Goal: Check status: Check status

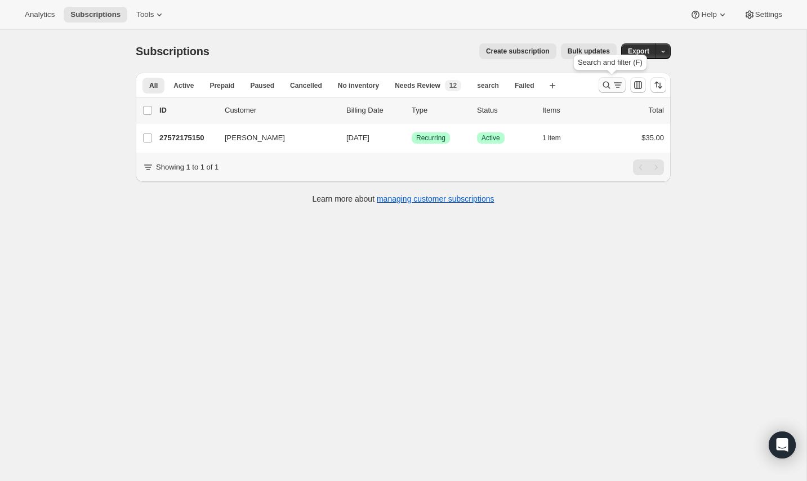
click at [610, 79] on icon "Search and filter results" at bounding box center [606, 84] width 11 height 11
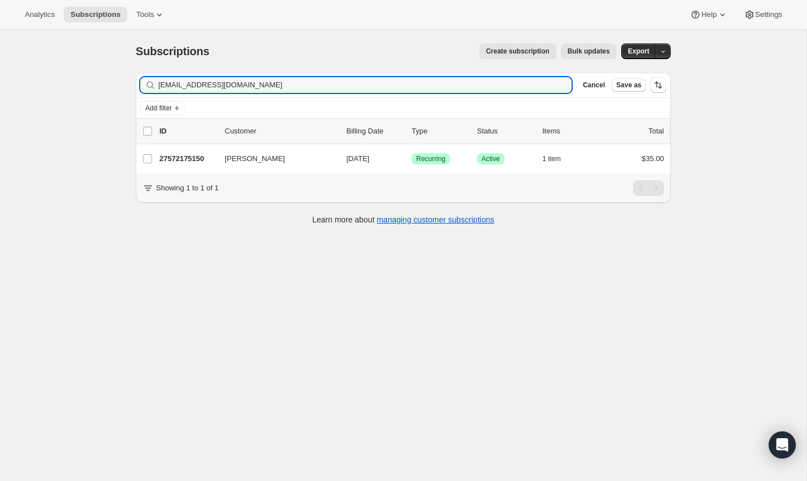
drag, startPoint x: 302, startPoint y: 86, endPoint x: 102, endPoint y: 72, distance: 201.0
click at [102, 72] on div "Subscriptions. This page is ready Subscriptions Create subscription Bulk update…" at bounding box center [403, 270] width 806 height 481
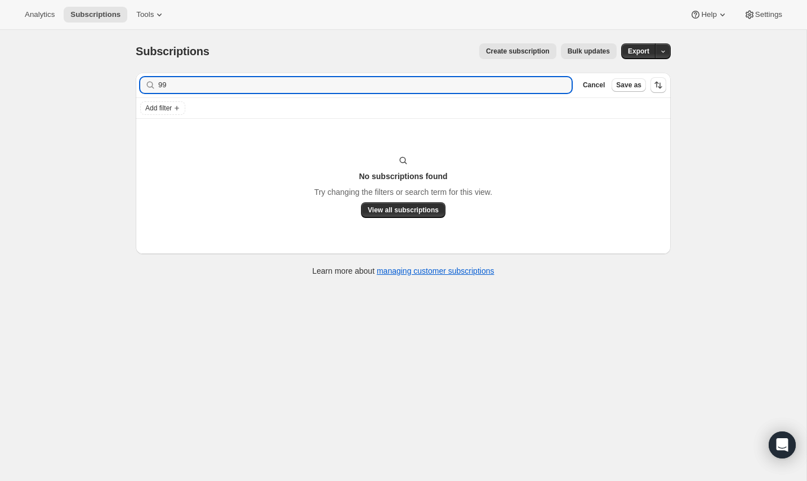
type input "9"
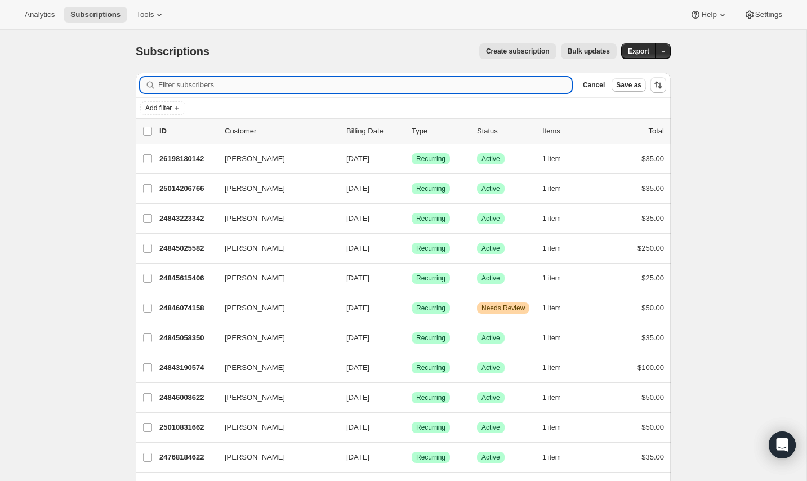
click at [189, 86] on input "Filter subscribers" at bounding box center [364, 85] width 413 height 16
paste input "[EMAIL_ADDRESS][DOMAIN_NAME]"
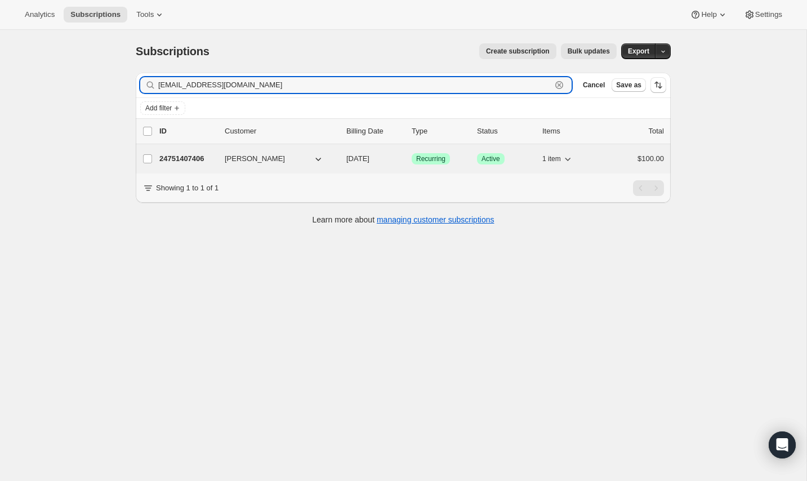
type input "[EMAIL_ADDRESS][DOMAIN_NAME]"
click at [182, 163] on p "24751407406" at bounding box center [187, 158] width 56 height 11
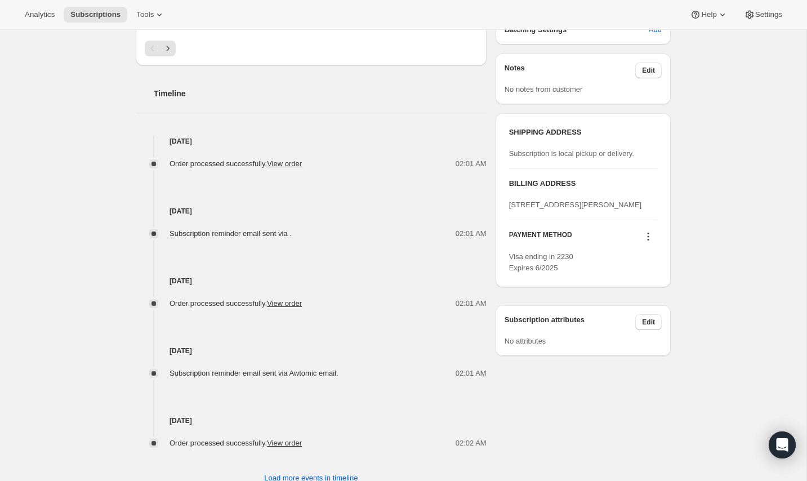
scroll to position [381, 0]
